Goal: Task Accomplishment & Management: Complete application form

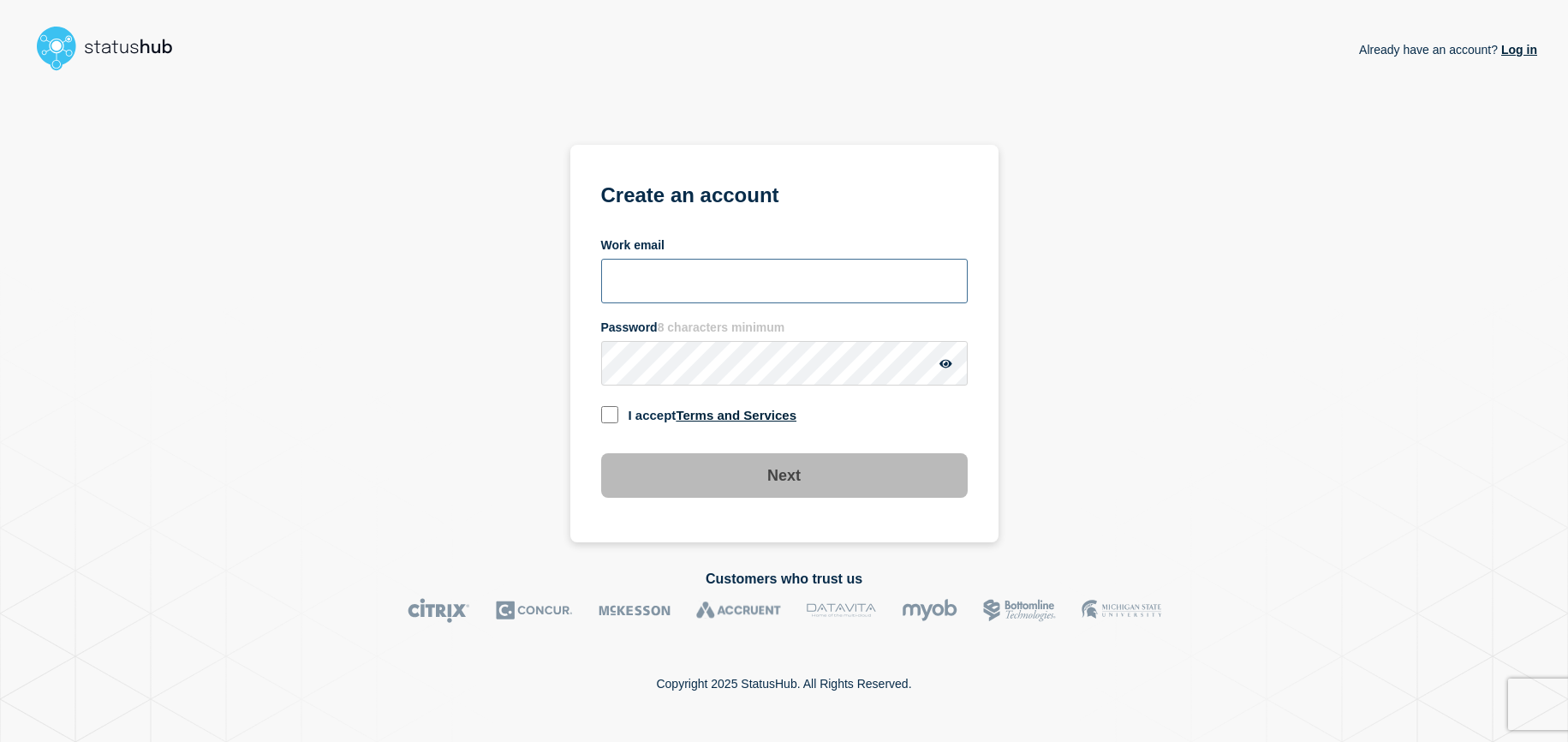
click at [631, 283] on input "Work email" at bounding box center [784, 281] width 367 height 45
paste input "[PERSON_NAME][DOMAIN_NAME][EMAIL_ADDRESS][DOMAIN_NAME]"
type input "[PERSON_NAME][DOMAIN_NAME][EMAIL_ADDRESS][DOMAIN_NAME]"
click at [1293, 177] on div "Already have an account? Log in Create an account Work email [PERSON_NAME][DOMA…" at bounding box center [784, 310] width 1506 height 464
click at [1173, 272] on div "Already have an account? Log in Create an account Work email [PERSON_NAME][DOMA…" at bounding box center [784, 310] width 1506 height 464
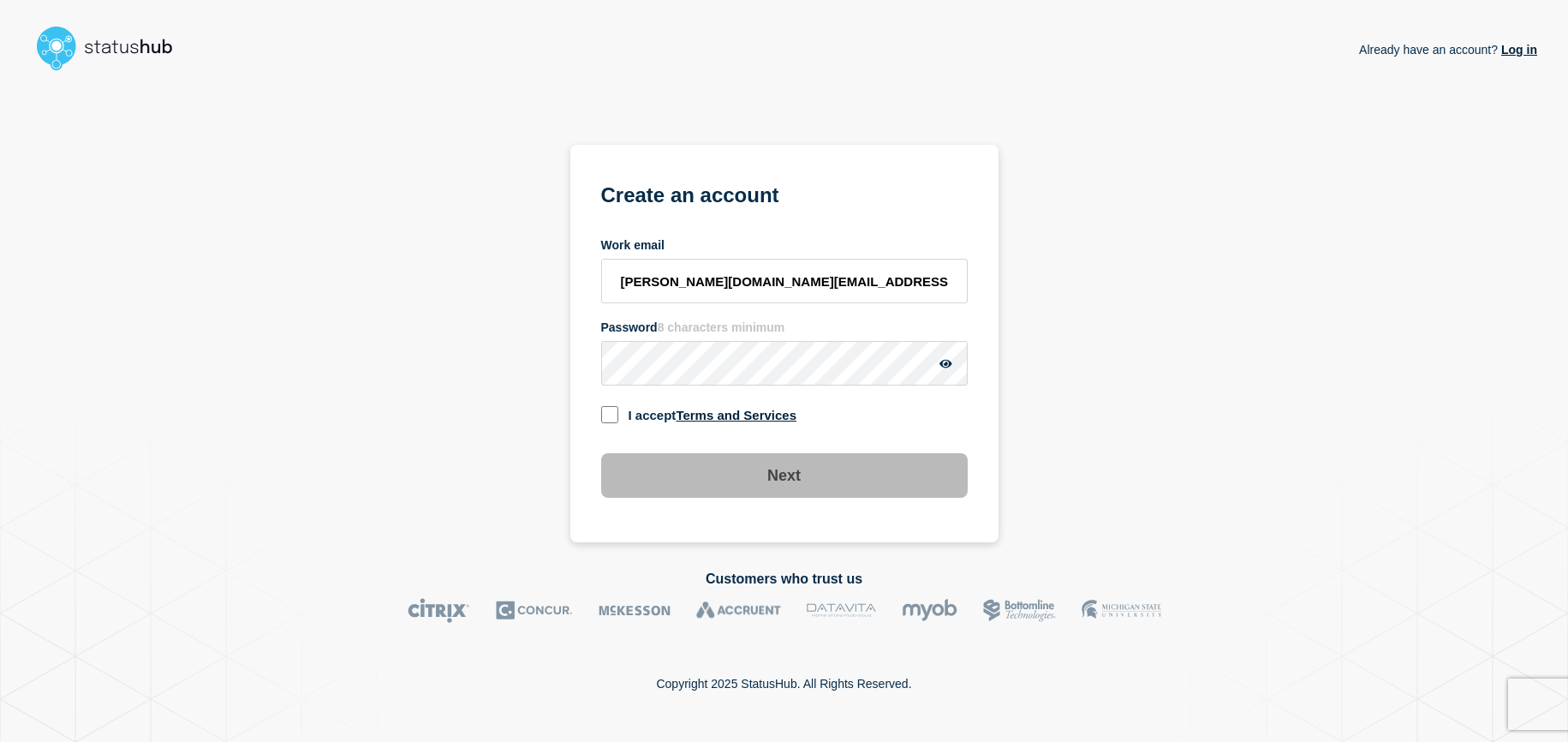
click at [612, 410] on input "checkbox" at bounding box center [610, 415] width 18 height 18
checkbox input "true"
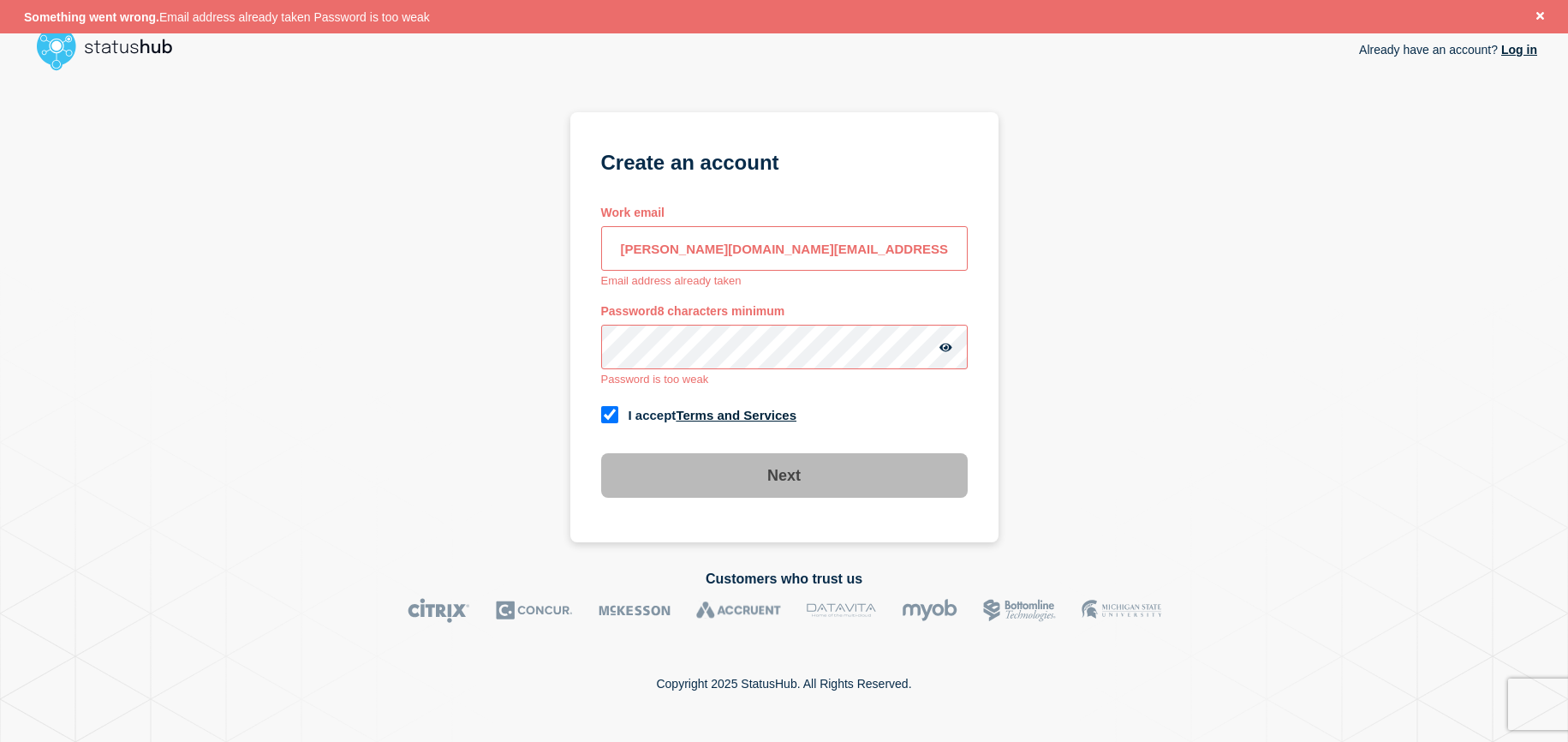
click at [1513, 54] on link "Log in" at bounding box center [1517, 50] width 39 height 14
